Goal: Task Accomplishment & Management: Complete application form

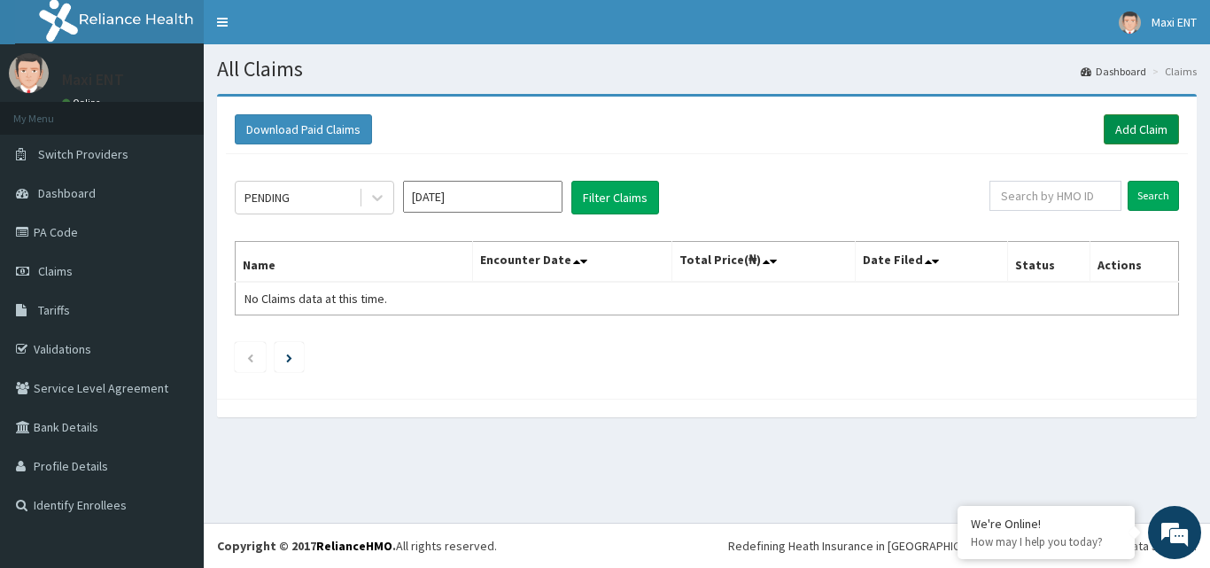
click at [1137, 126] on link "Add Claim" at bounding box center [1141, 129] width 75 height 30
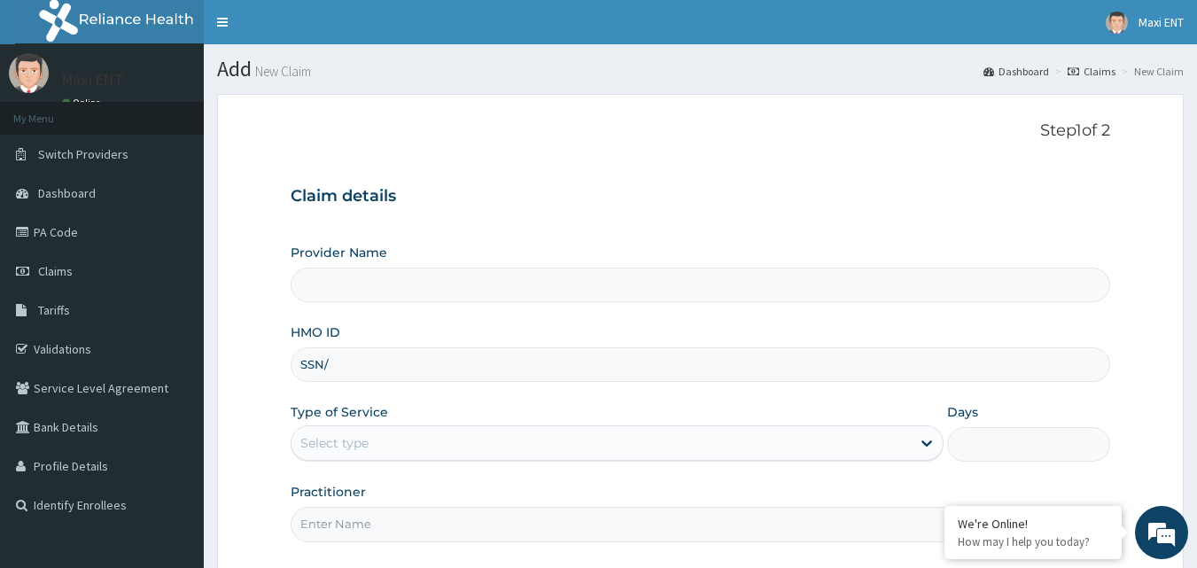
type input "SSN/1"
type input "Maxi ENT"
type input "SSN/10457/A"
click at [647, 441] on div "Select type" at bounding box center [600, 443] width 619 height 28
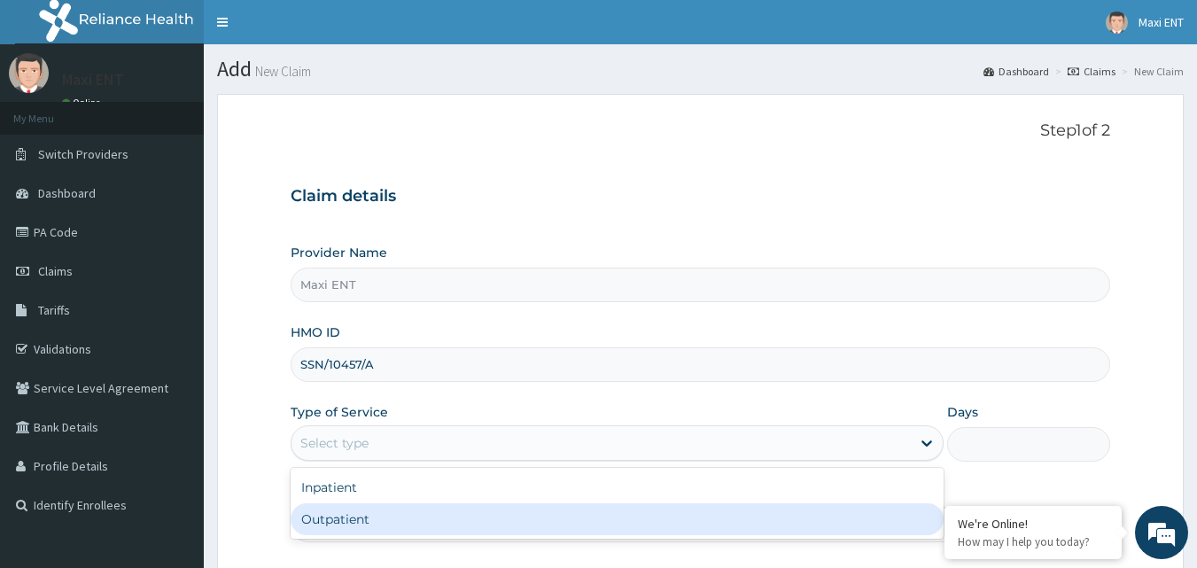
click at [412, 515] on div "Outpatient" at bounding box center [617, 519] width 653 height 32
type input "1"
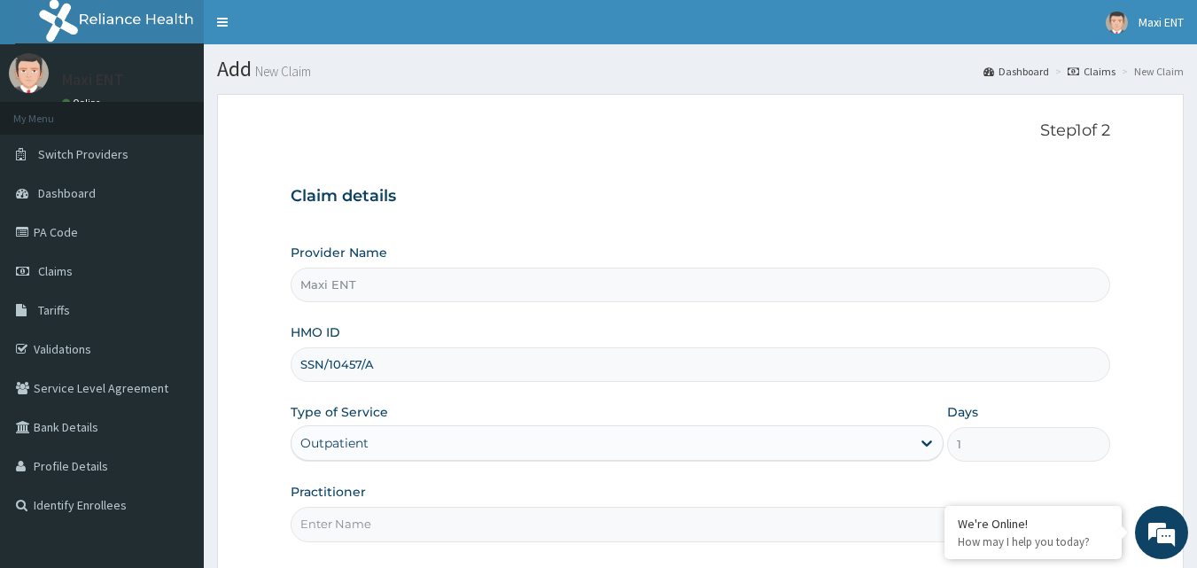
click at [537, 527] on input "Practitioner" at bounding box center [701, 524] width 820 height 35
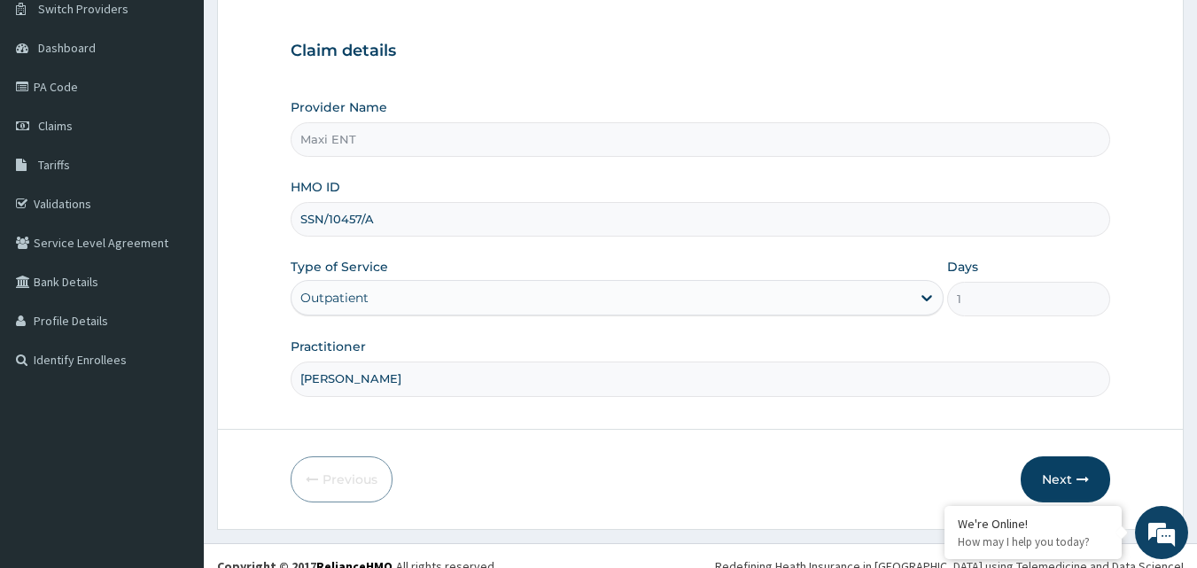
scroll to position [166, 0]
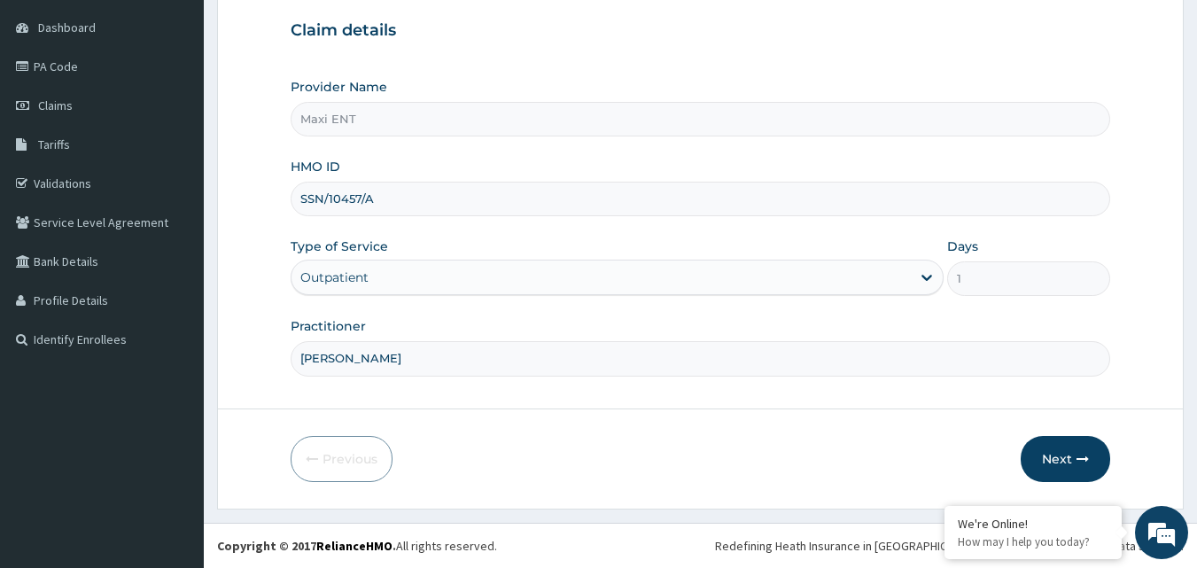
type input "DR. AKINOLA"
click at [1076, 435] on form "Step 1 of 2 Claim details Provider Name Maxi ENT HMO ID SSN/10457/A Type of Ser…" at bounding box center [700, 218] width 967 height 581
click at [1068, 448] on button "Next" at bounding box center [1065, 459] width 89 height 46
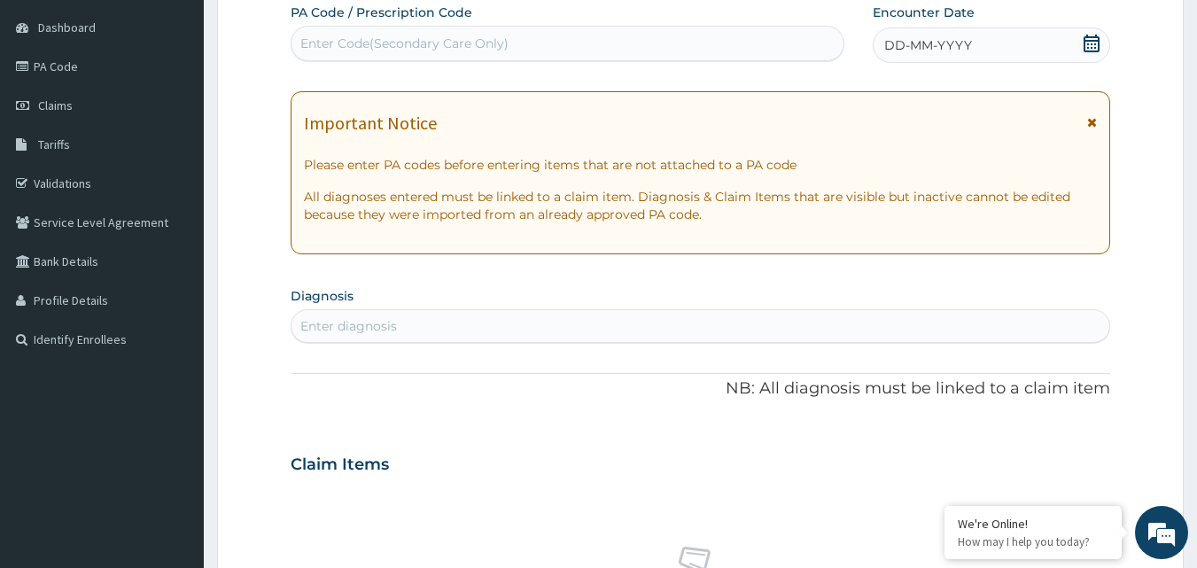
scroll to position [130, 0]
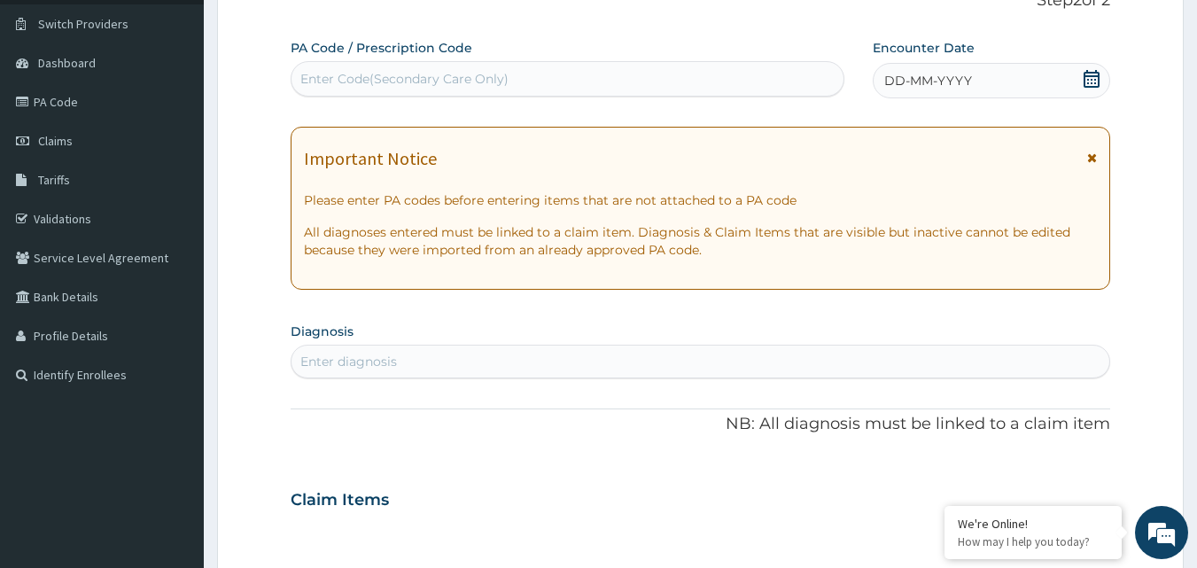
click at [570, 82] on div "Enter Code(Secondary Care Only)" at bounding box center [567, 79] width 553 height 28
type input "PA/754856"
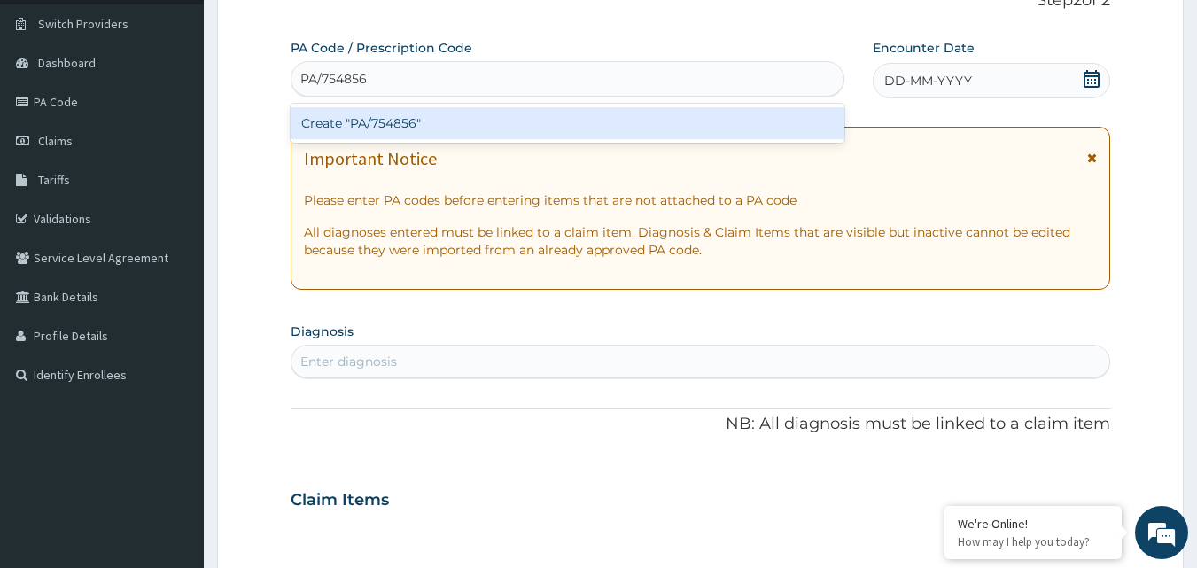
click at [511, 130] on div "Create "PA/754856"" at bounding box center [568, 123] width 555 height 32
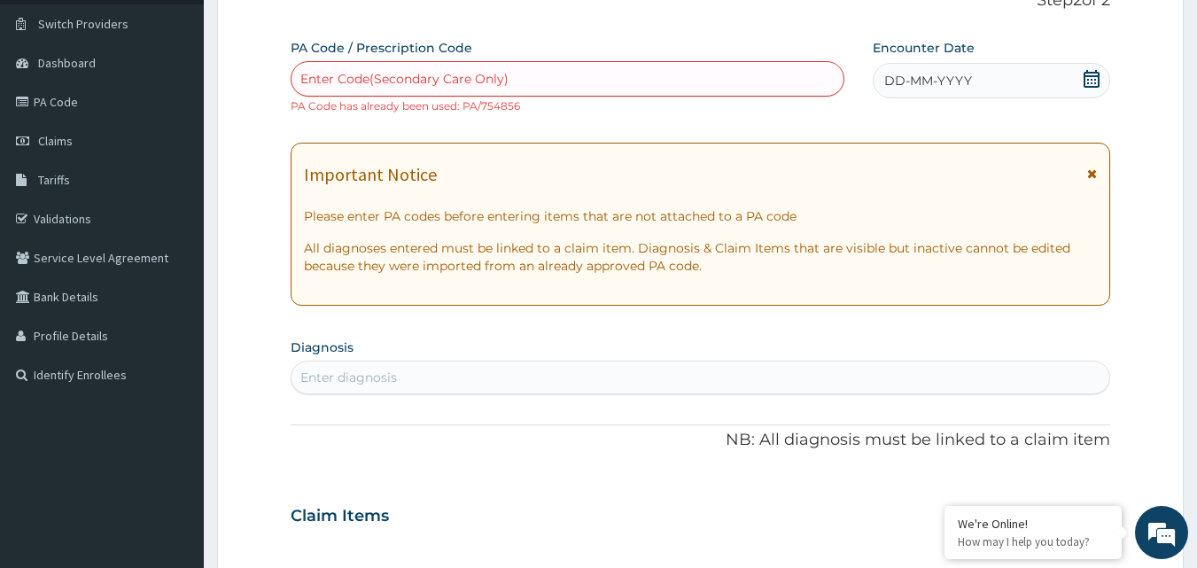
click at [348, 73] on div "Enter Code(Secondary Care Only)" at bounding box center [404, 79] width 208 height 18
paste input "PA/754856"
type input "PA/754856"
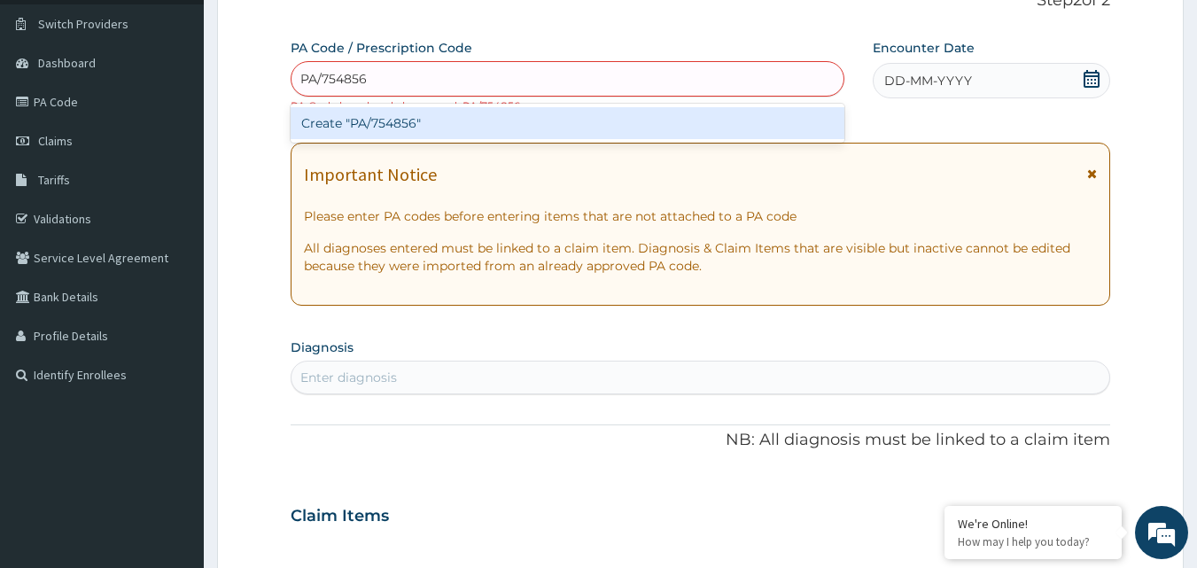
click at [338, 125] on div "Create "PA/754856"" at bounding box center [568, 123] width 555 height 32
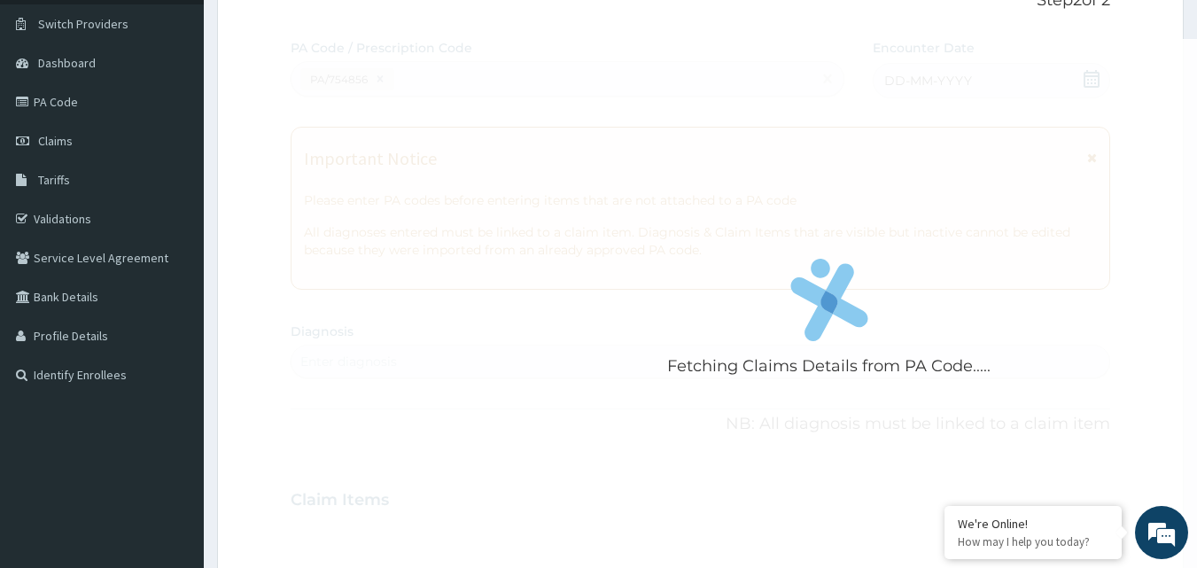
click at [338, 125] on div "Fetching Claims Details from PA Code....." at bounding box center [829, 323] width 1077 height 568
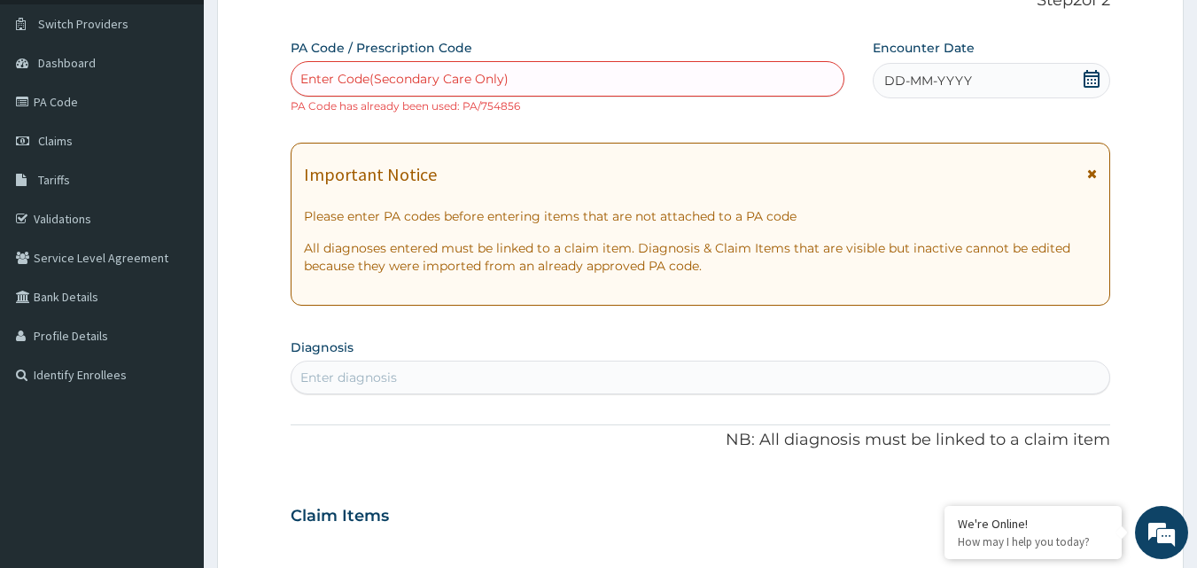
click at [358, 79] on div "Enter Code(Secondary Care Only)" at bounding box center [404, 79] width 208 height 18
type input "PA/575E4A"
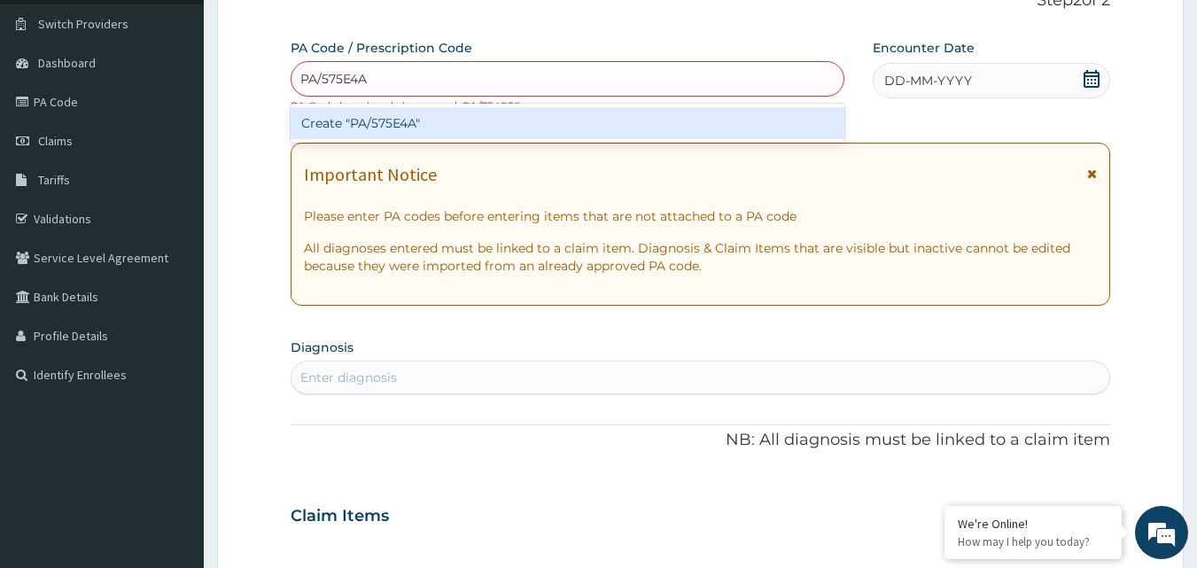
click at [373, 115] on div "Create "PA/575E4A"" at bounding box center [568, 123] width 555 height 32
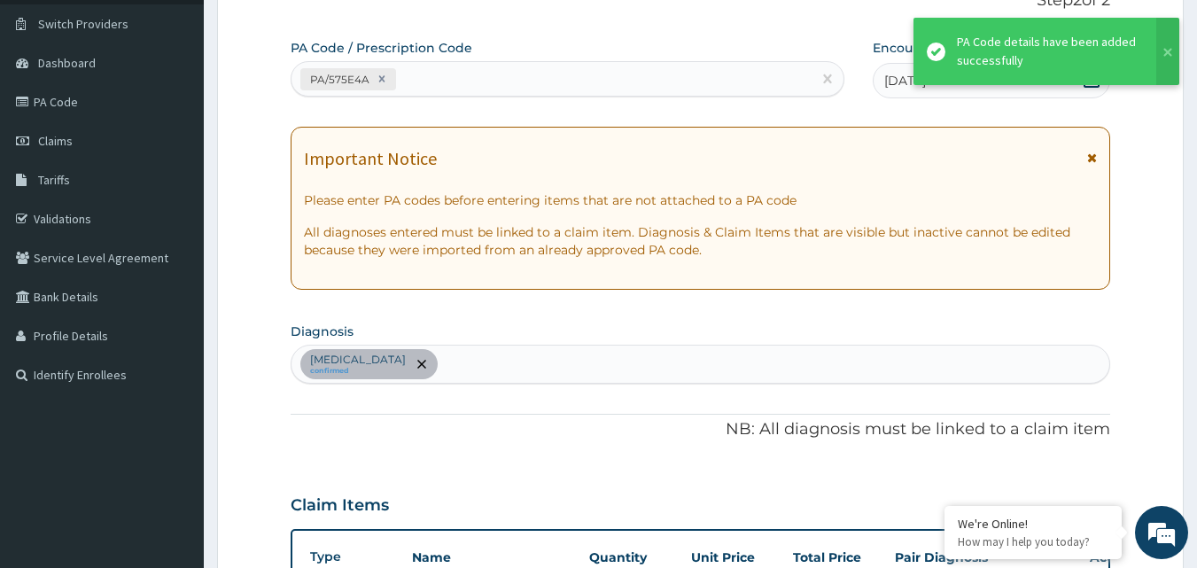
scroll to position [454, 0]
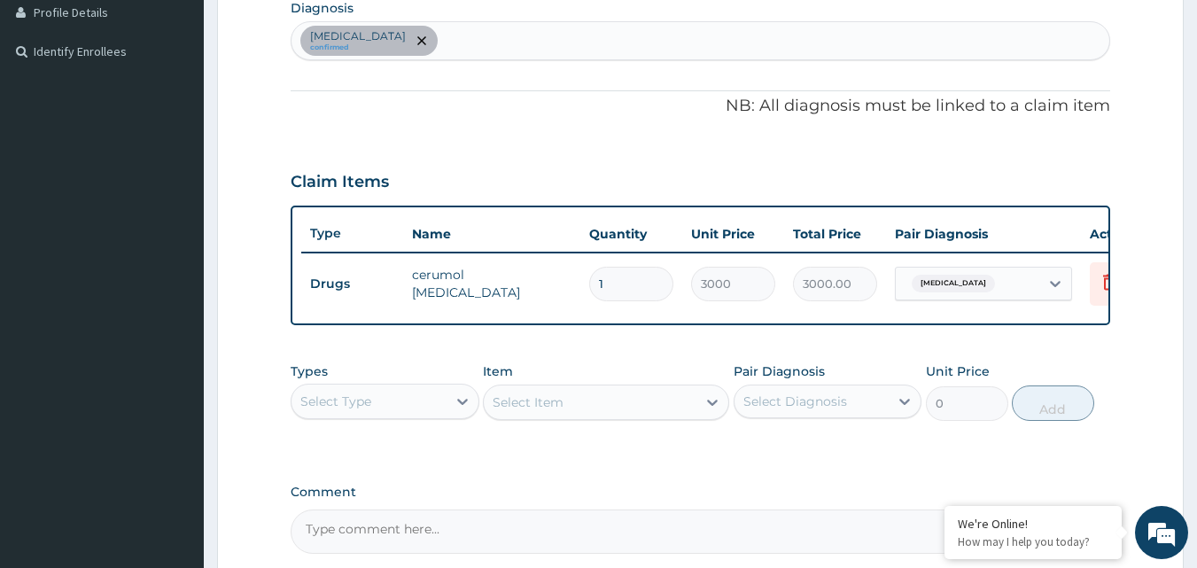
click at [373, 115] on p "NB: All diagnosis must be linked to a claim item" at bounding box center [701, 106] width 820 height 23
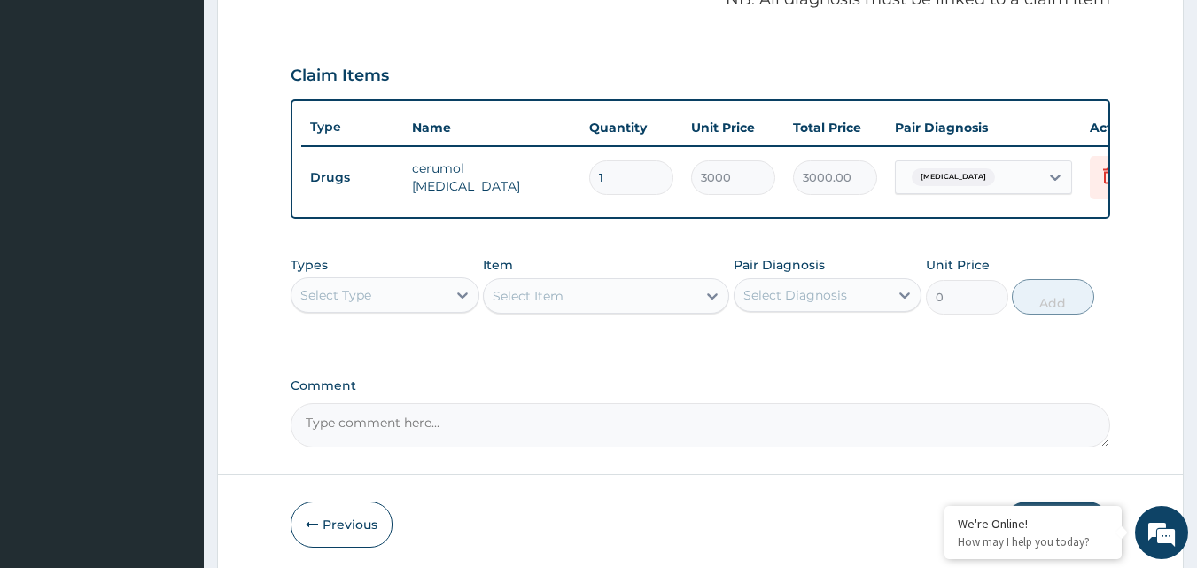
scroll to position [639, 0]
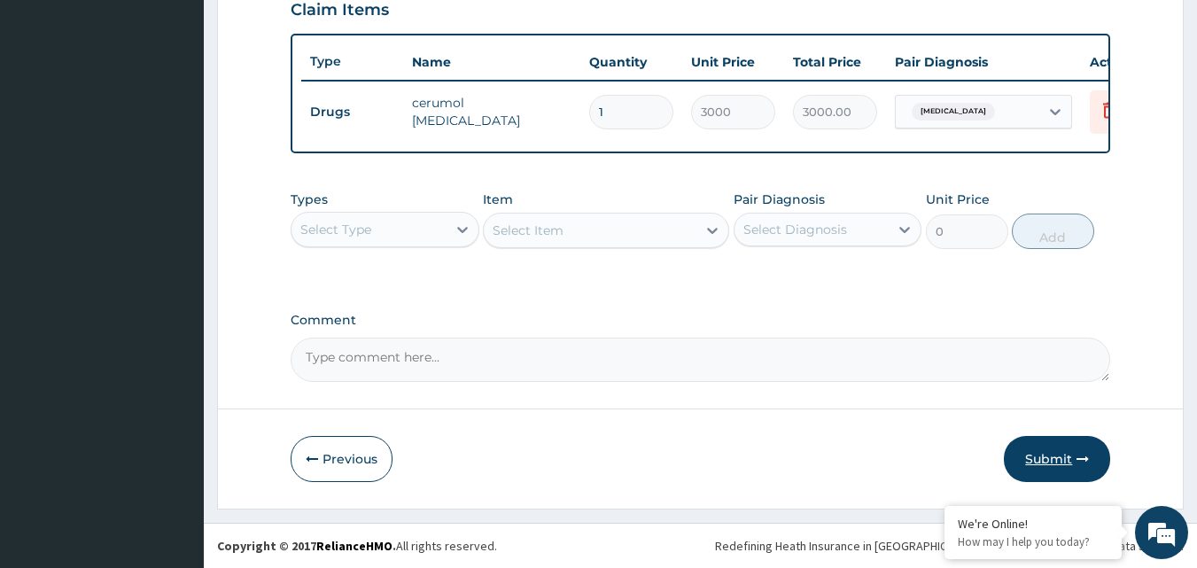
click at [1049, 447] on button "Submit" at bounding box center [1057, 459] width 106 height 46
